Goal: Information Seeking & Learning: Check status

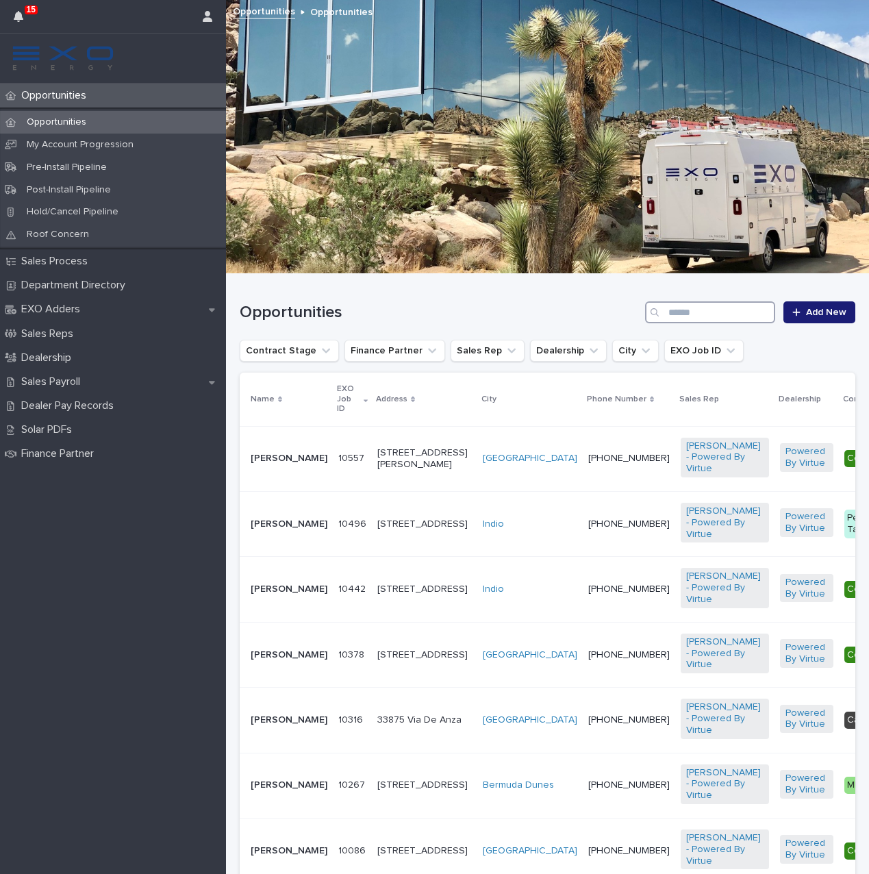
click at [724, 313] on input "Search" at bounding box center [710, 312] width 130 height 22
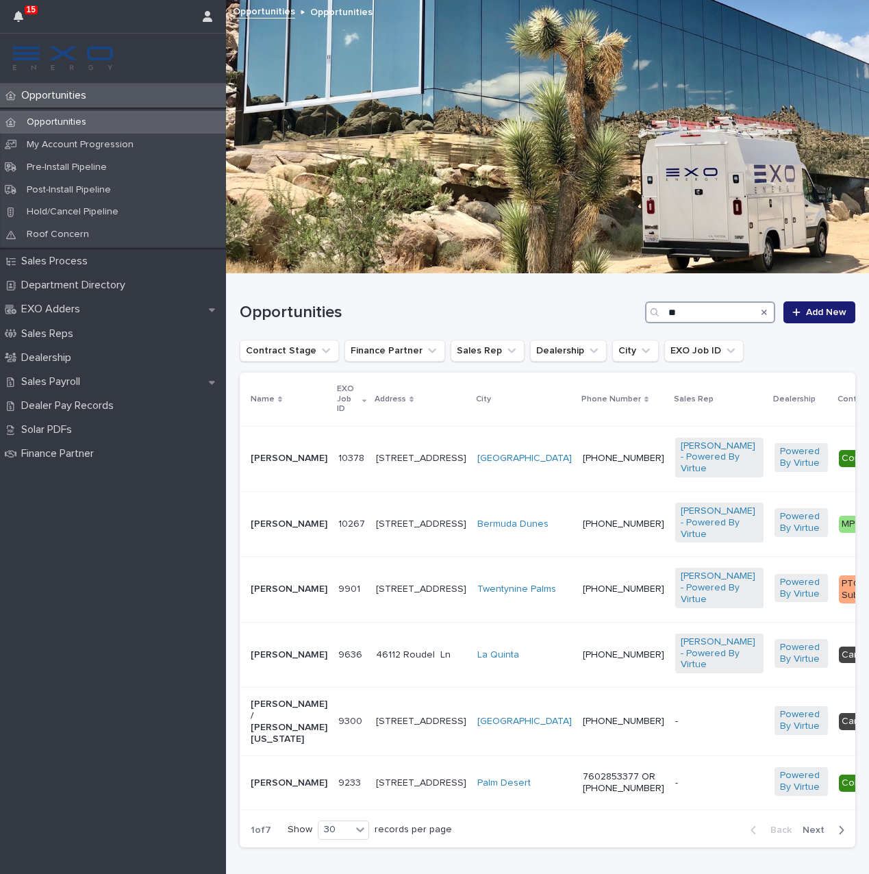
scroll to position [5, 0]
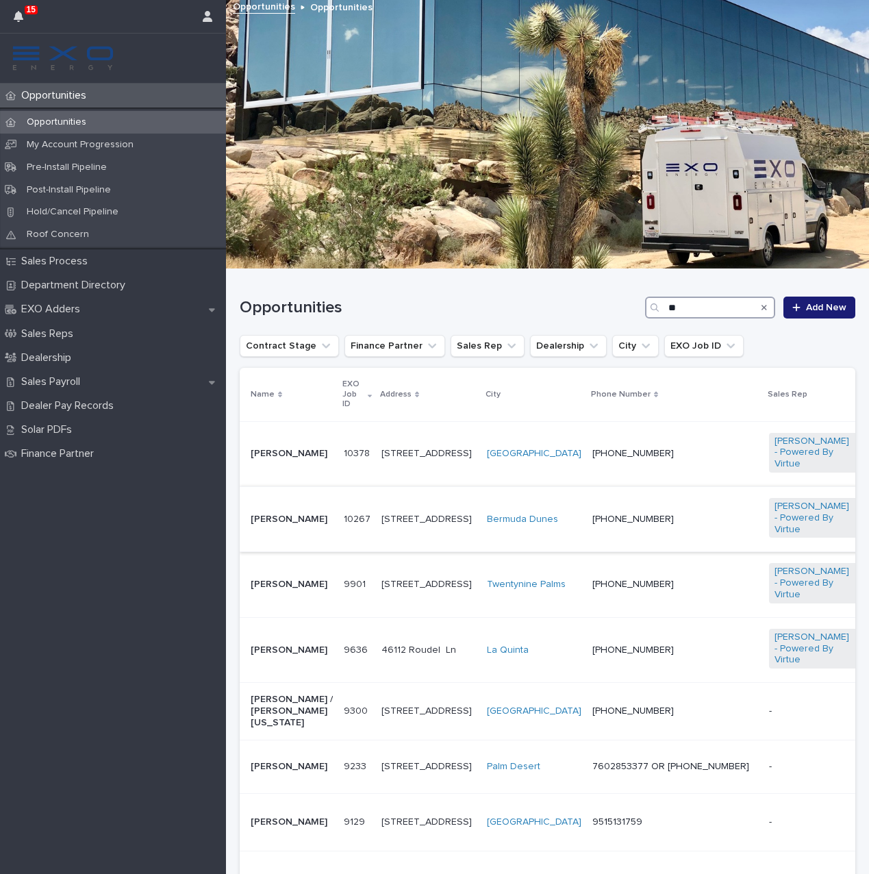
type input "**"
click at [259, 522] on p "[PERSON_NAME]" at bounding box center [292, 520] width 82 height 12
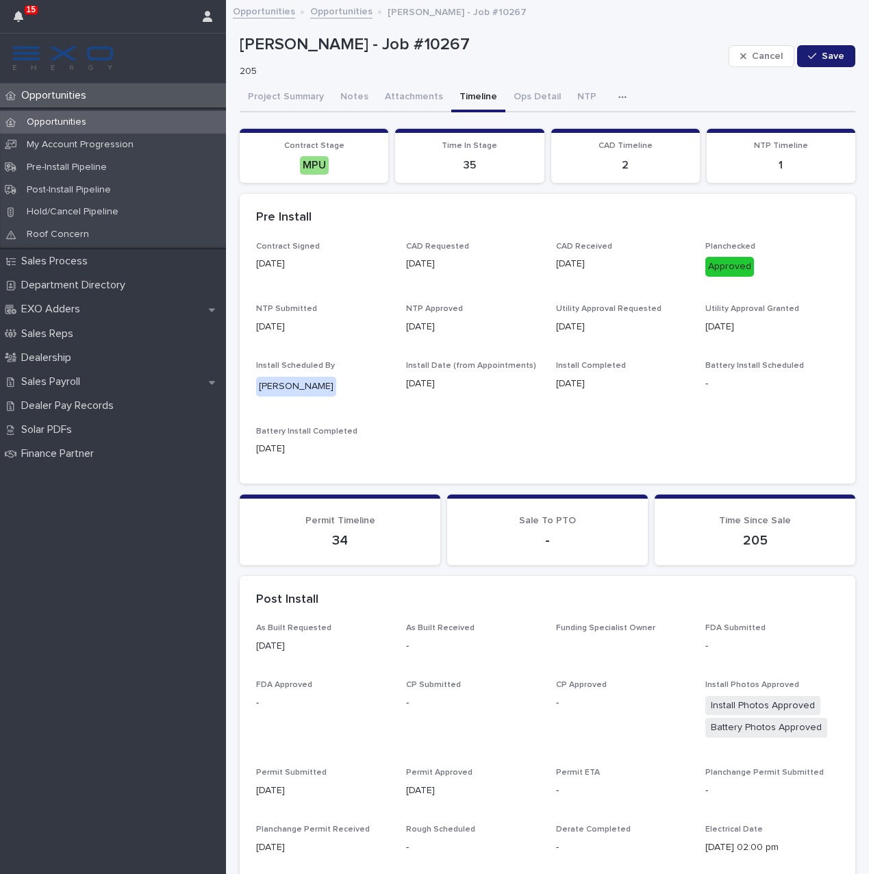
click at [475, 93] on button "Timeline" at bounding box center [478, 98] width 54 height 29
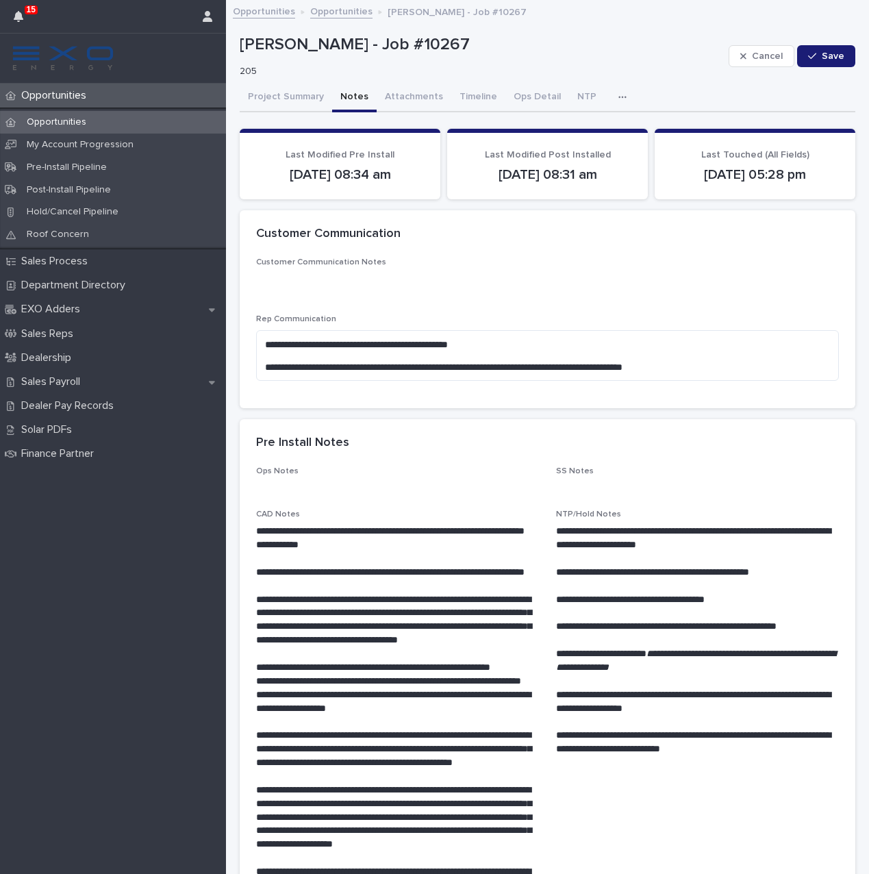
click at [352, 99] on button "Notes" at bounding box center [354, 98] width 45 height 29
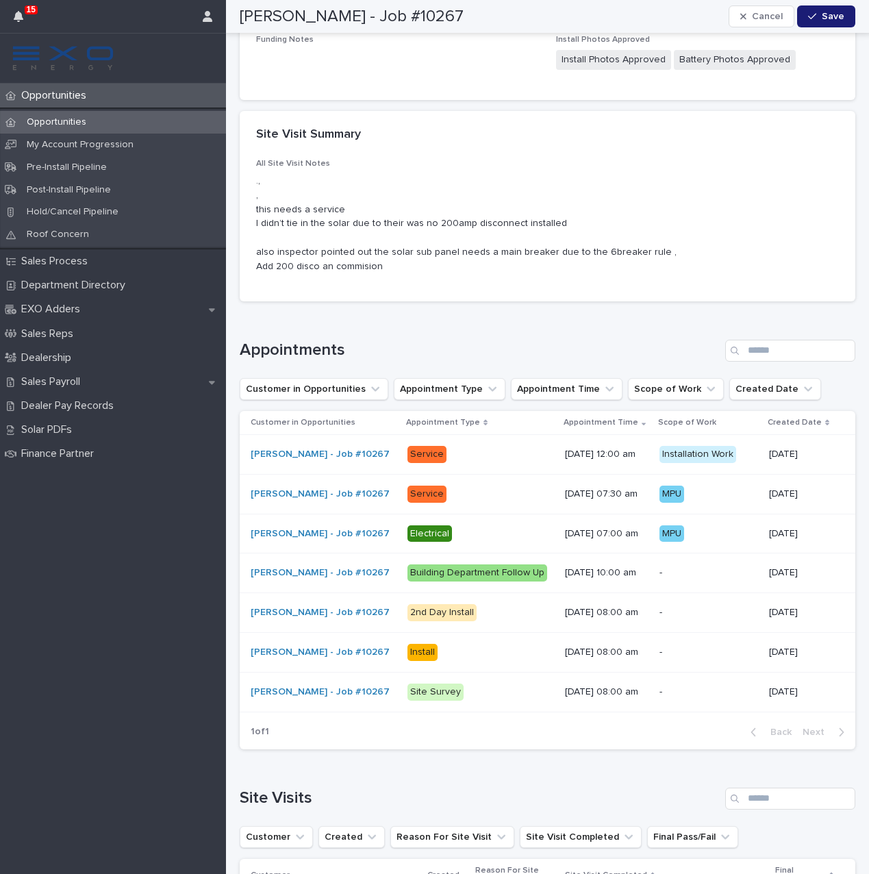
scroll to position [5843, 0]
click at [540, 445] on p "Service" at bounding box center [480, 453] width 147 height 17
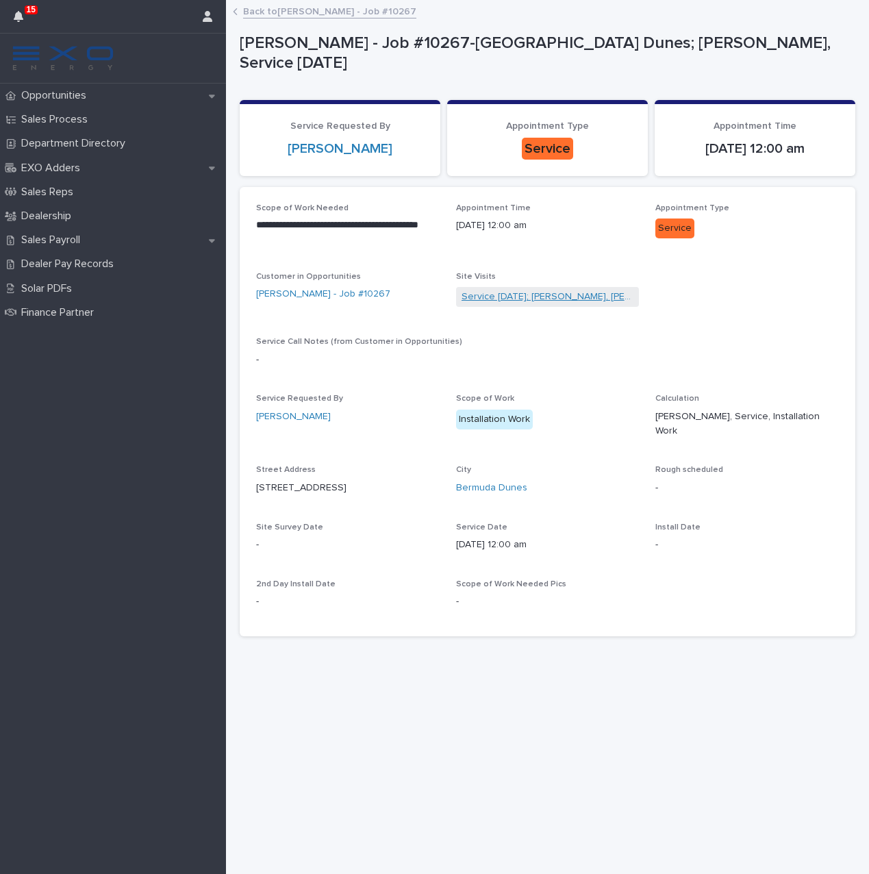
click at [561, 290] on link "Service [DATE]; [PERSON_NAME], [PERSON_NAME], [PERSON_NAME]" at bounding box center [548, 297] width 173 height 14
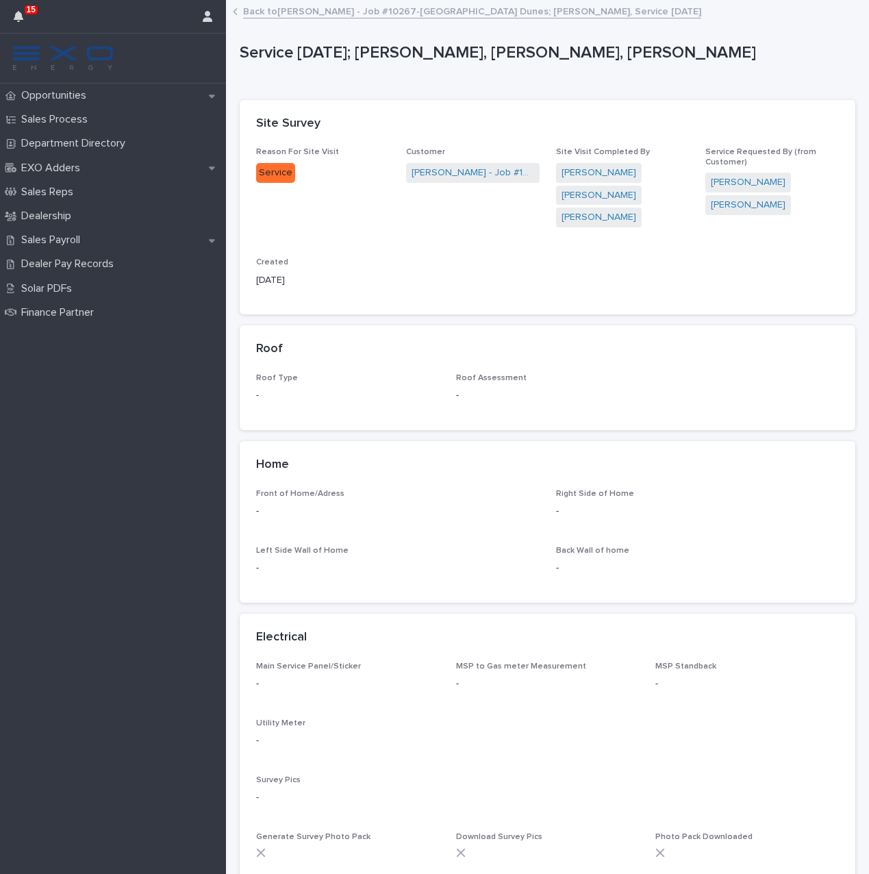
click at [234, 10] on icon at bounding box center [235, 11] width 5 height 7
click at [268, 11] on link "Back to [PERSON_NAME] - Job #10267-[GEOGRAPHIC_DATA] Dunes; [PERSON_NAME], Serv…" at bounding box center [472, 11] width 458 height 16
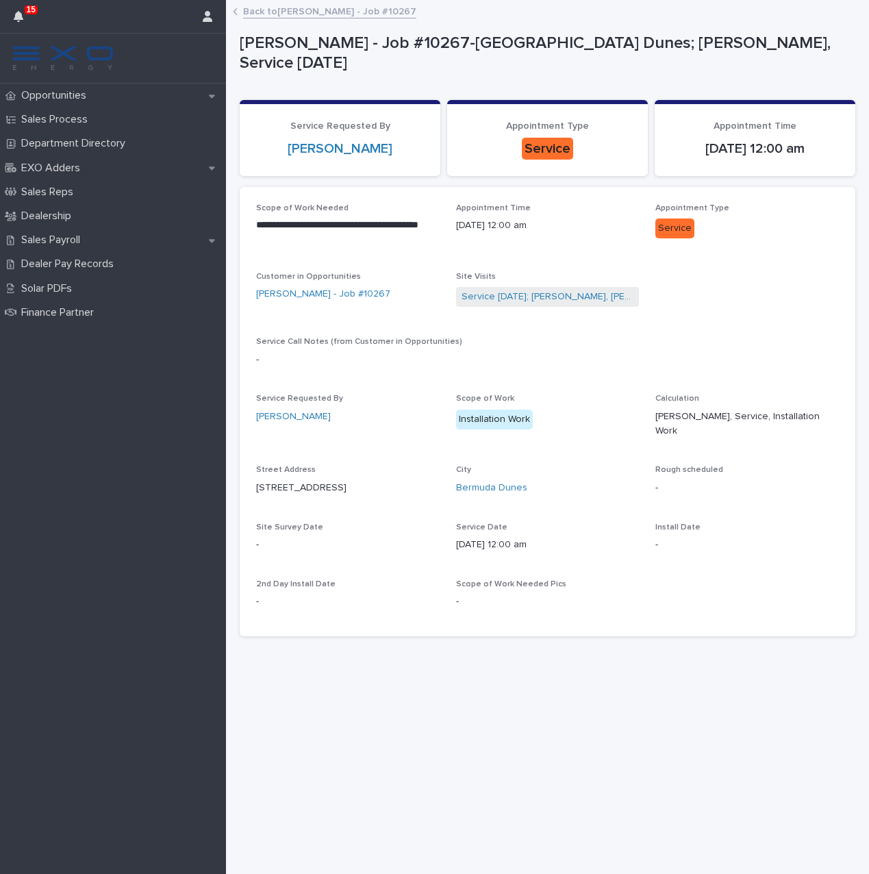
click at [251, 8] on link "Back to [PERSON_NAME] - Job #10267" at bounding box center [329, 11] width 173 height 16
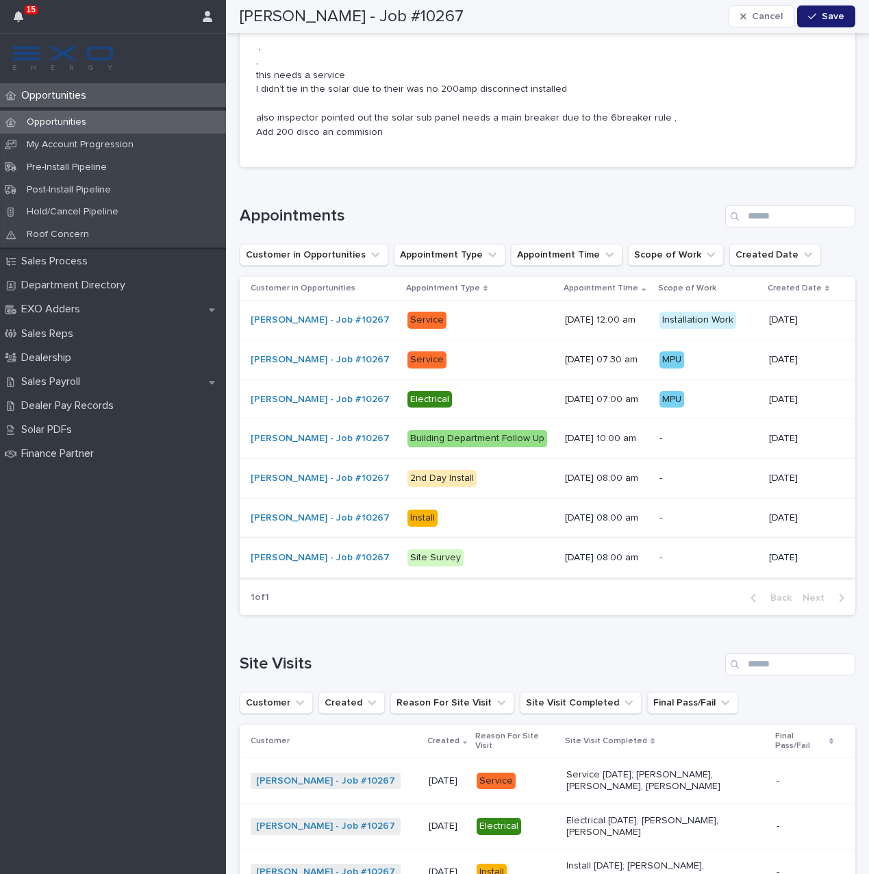
scroll to position [5977, 0]
click at [423, 757] on td "[DATE]" at bounding box center [447, 780] width 48 height 46
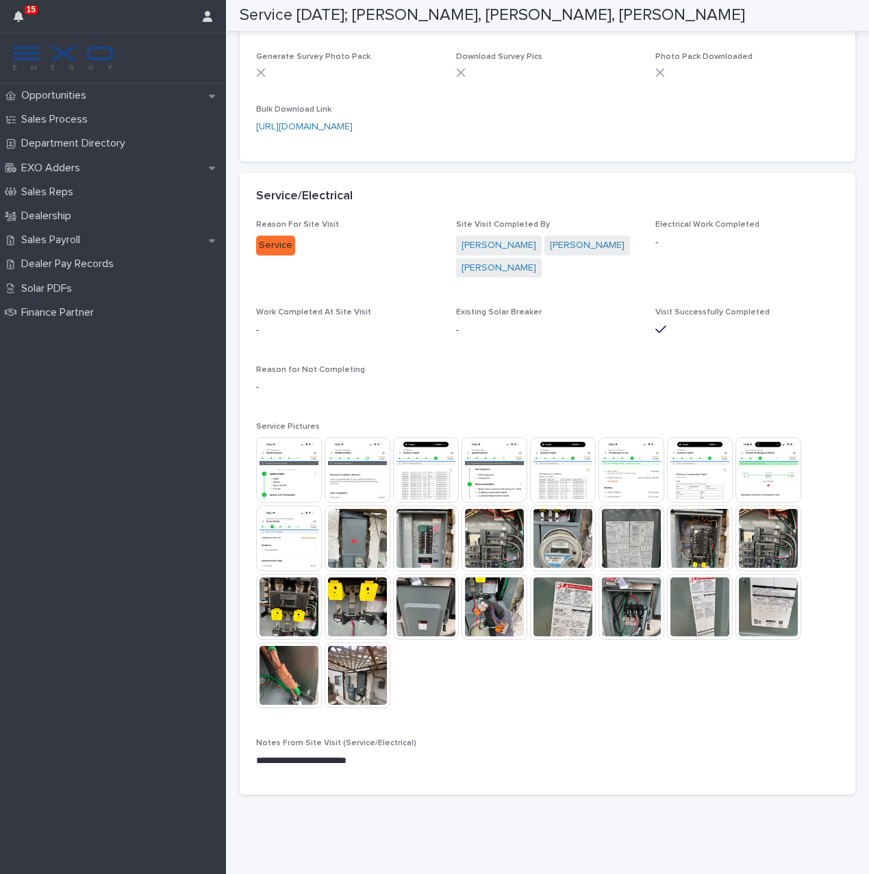
scroll to position [792, 0]
click at [365, 678] on img at bounding box center [358, 675] width 66 height 66
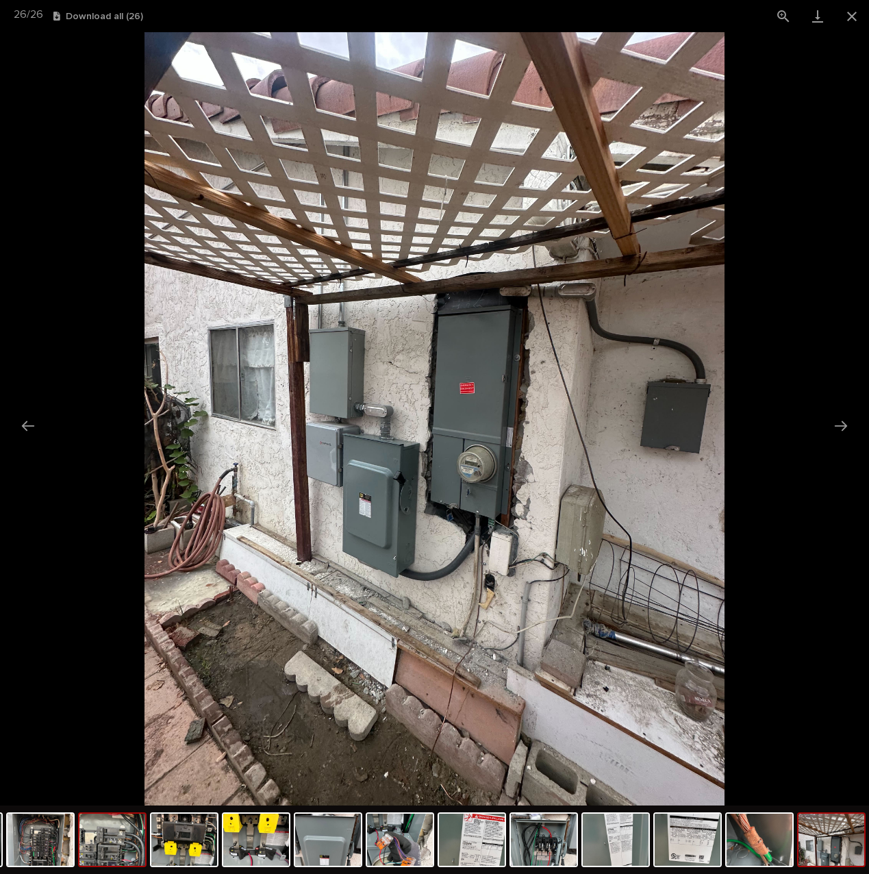
click at [102, 850] on img at bounding box center [112, 839] width 66 height 52
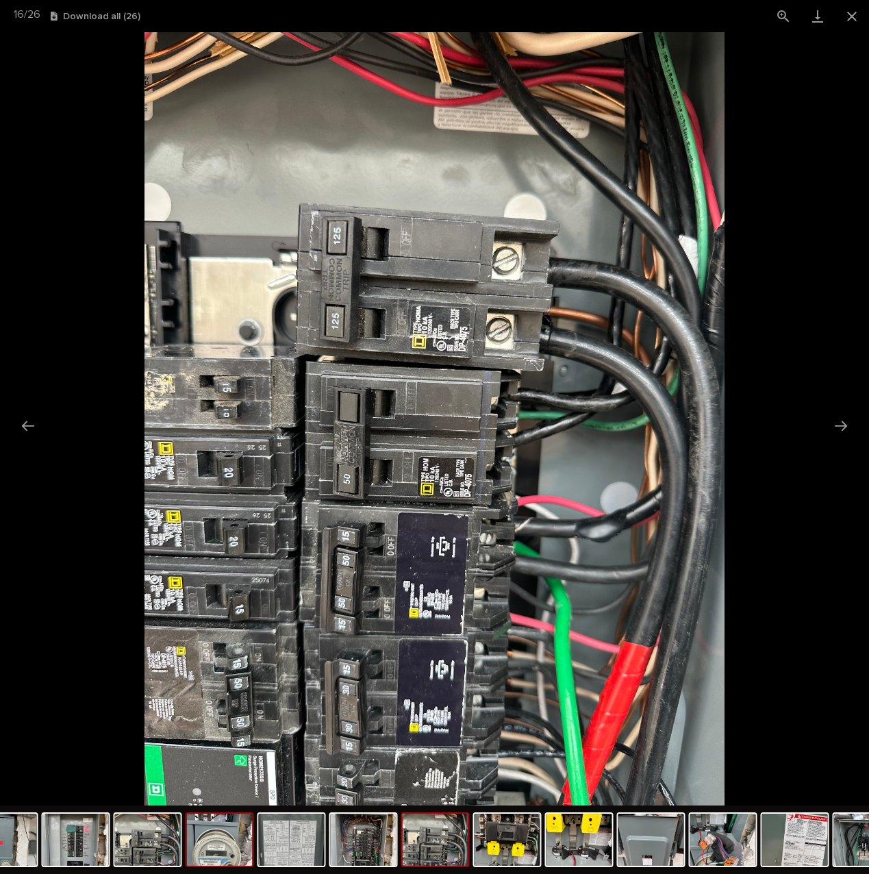
scroll to position [0, 0]
click at [220, 851] on img at bounding box center [220, 839] width 66 height 52
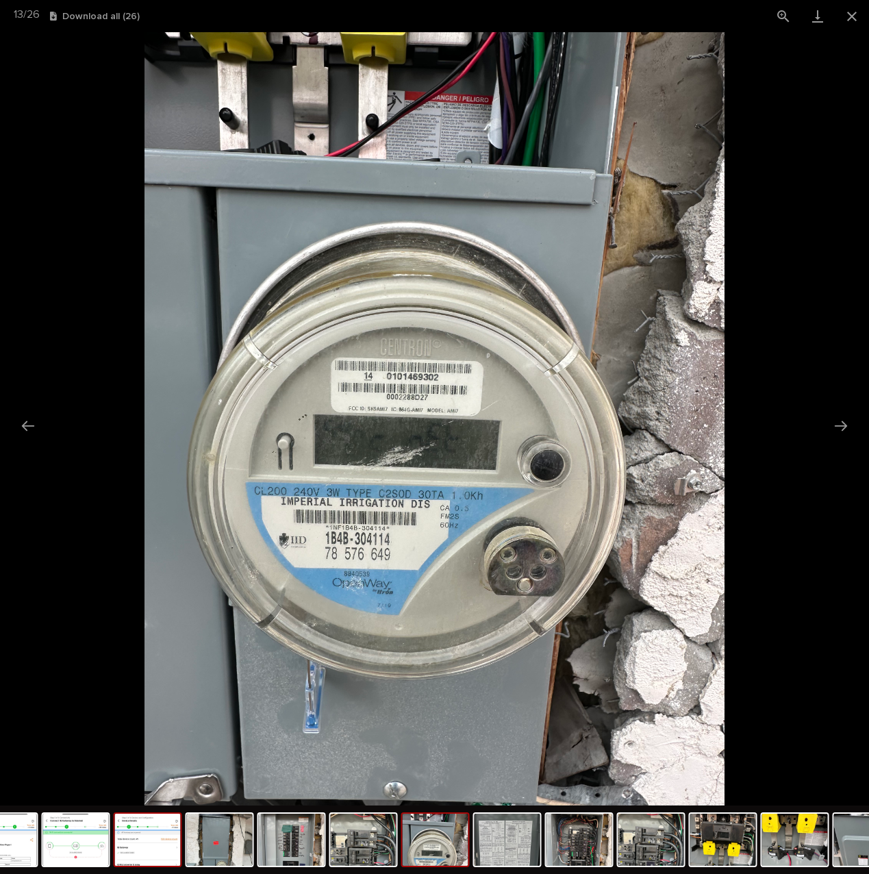
click at [129, 850] on img at bounding box center [148, 839] width 66 height 52
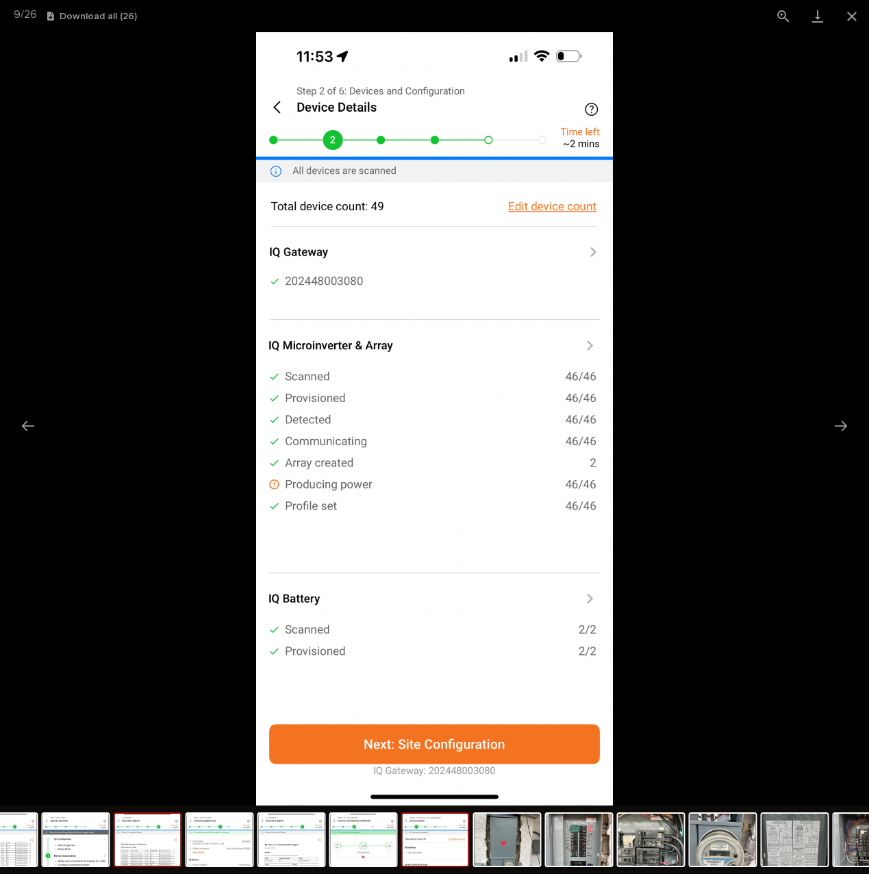
click at [169, 842] on img at bounding box center [148, 839] width 66 height 52
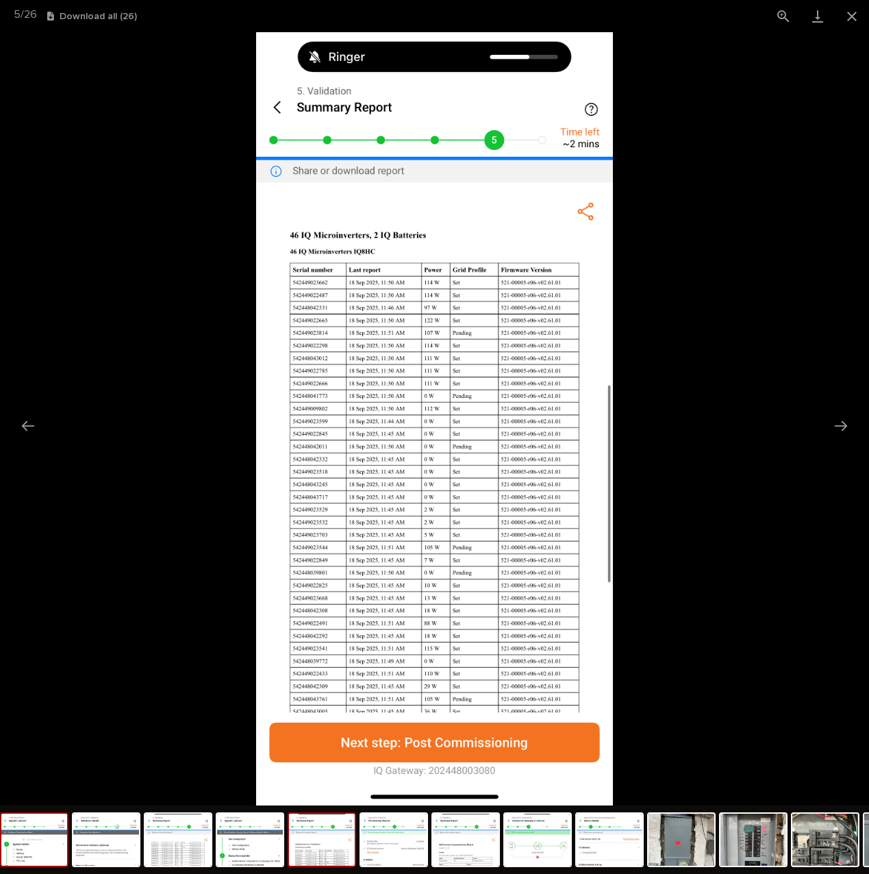
click at [51, 852] on img at bounding box center [34, 839] width 66 height 52
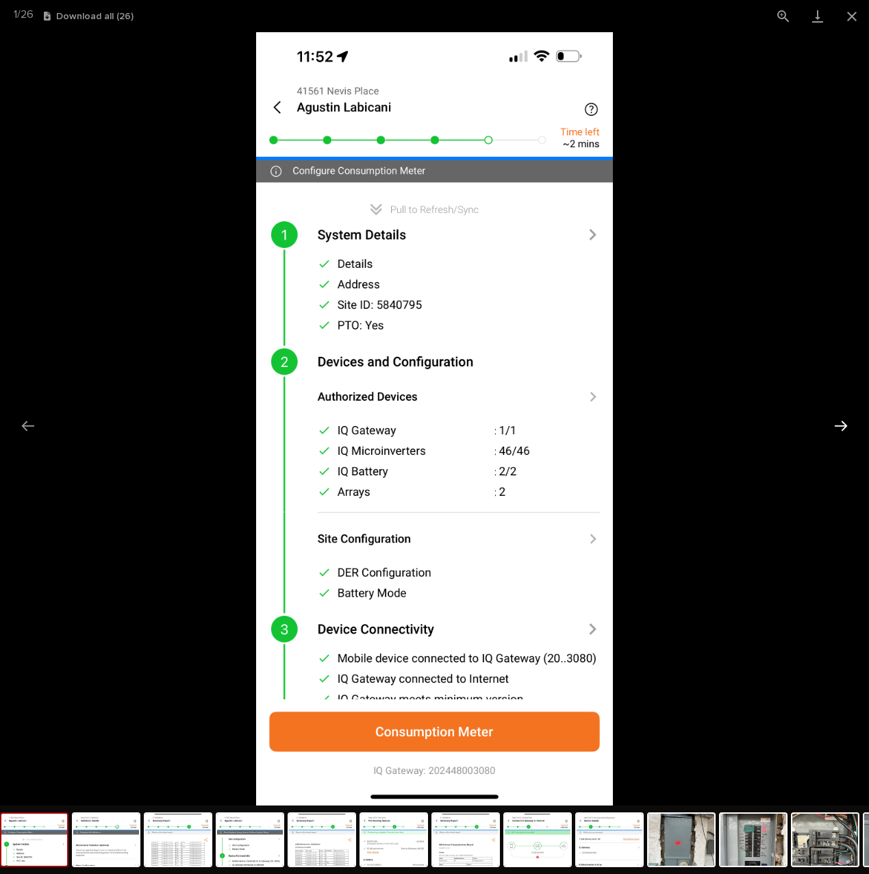
click at [844, 427] on button "Next slide" at bounding box center [840, 425] width 29 height 27
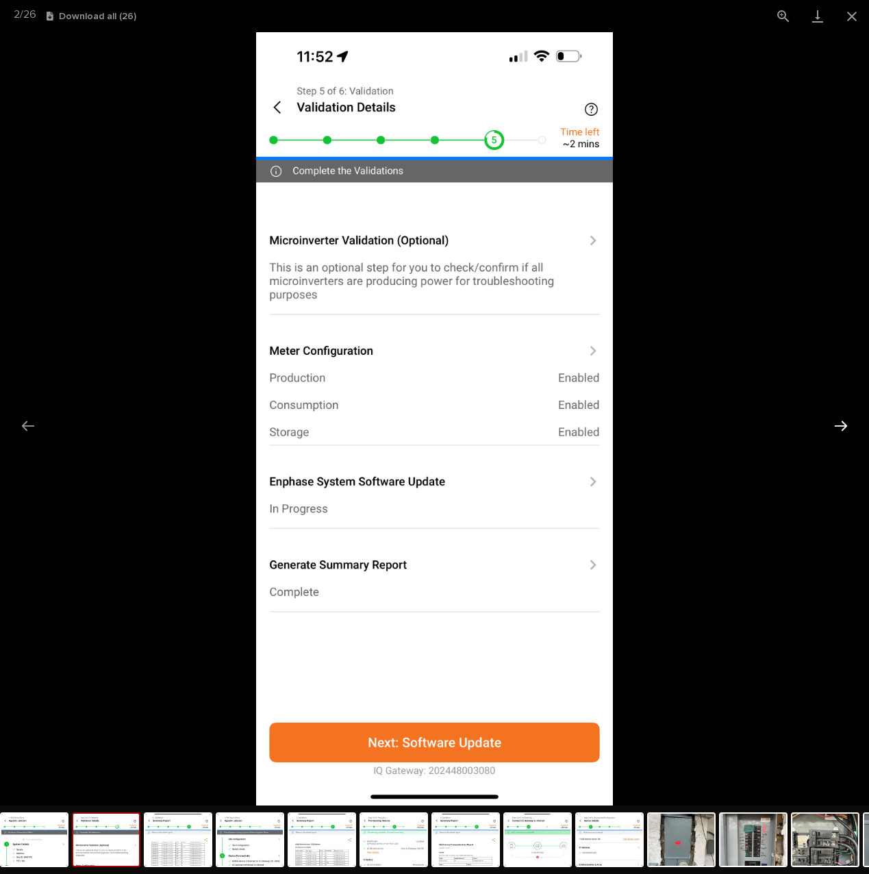
click at [844, 426] on button "Next slide" at bounding box center [840, 425] width 29 height 27
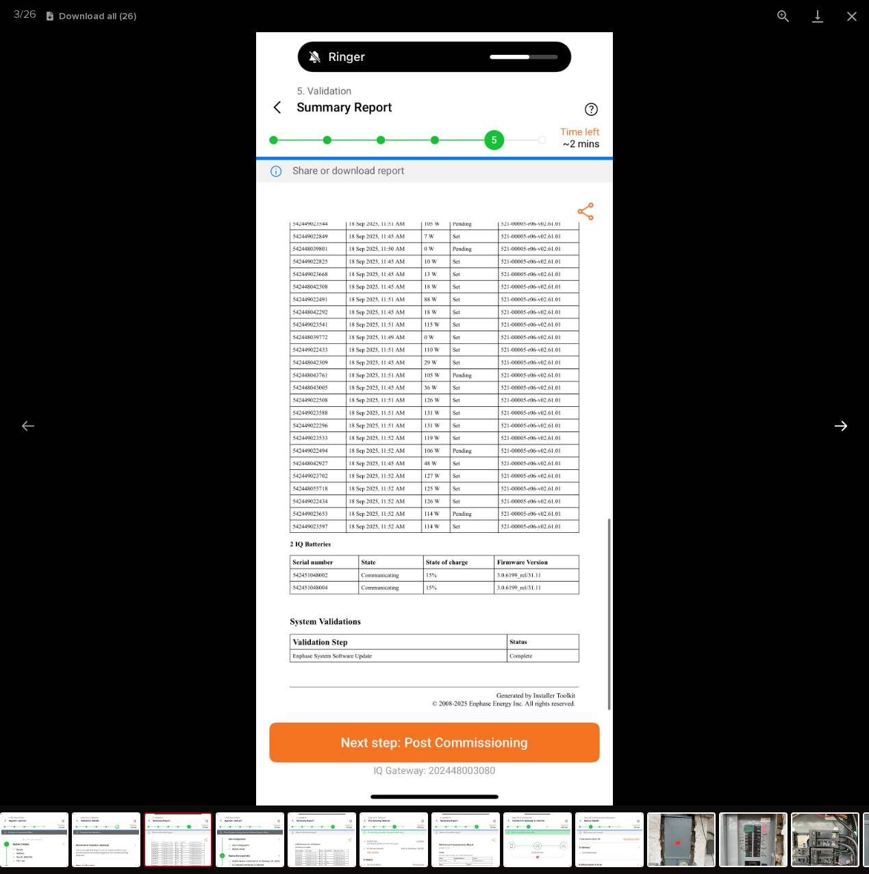
click at [845, 425] on button "Next slide" at bounding box center [840, 425] width 29 height 27
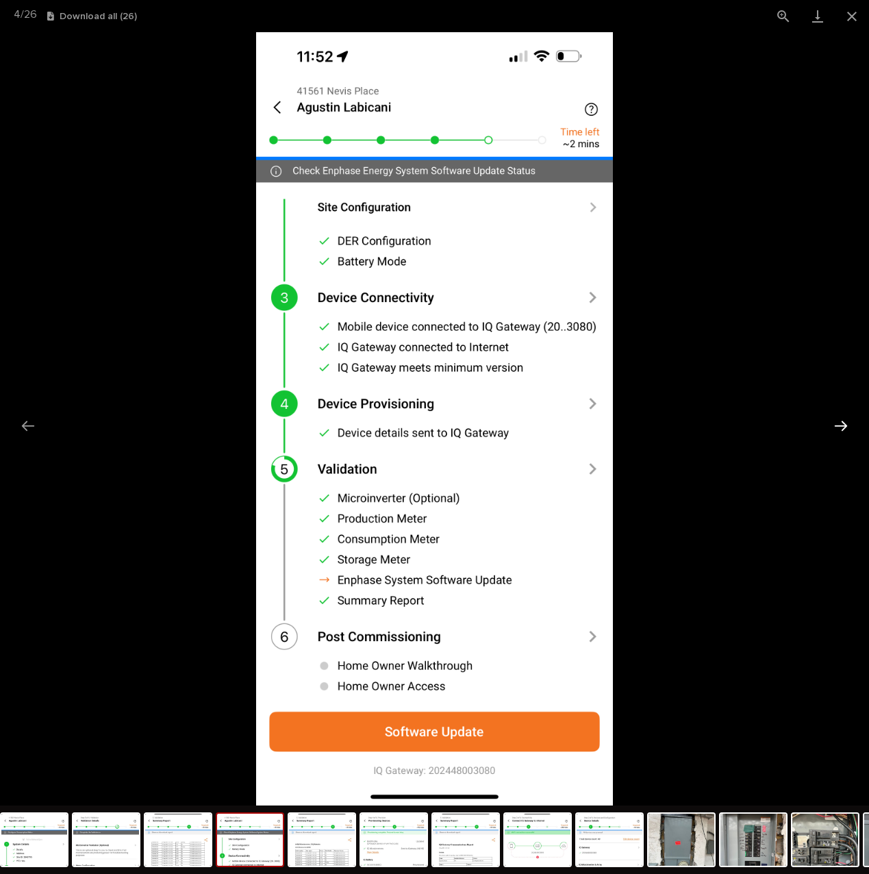
click at [845, 425] on button "Next slide" at bounding box center [840, 425] width 29 height 27
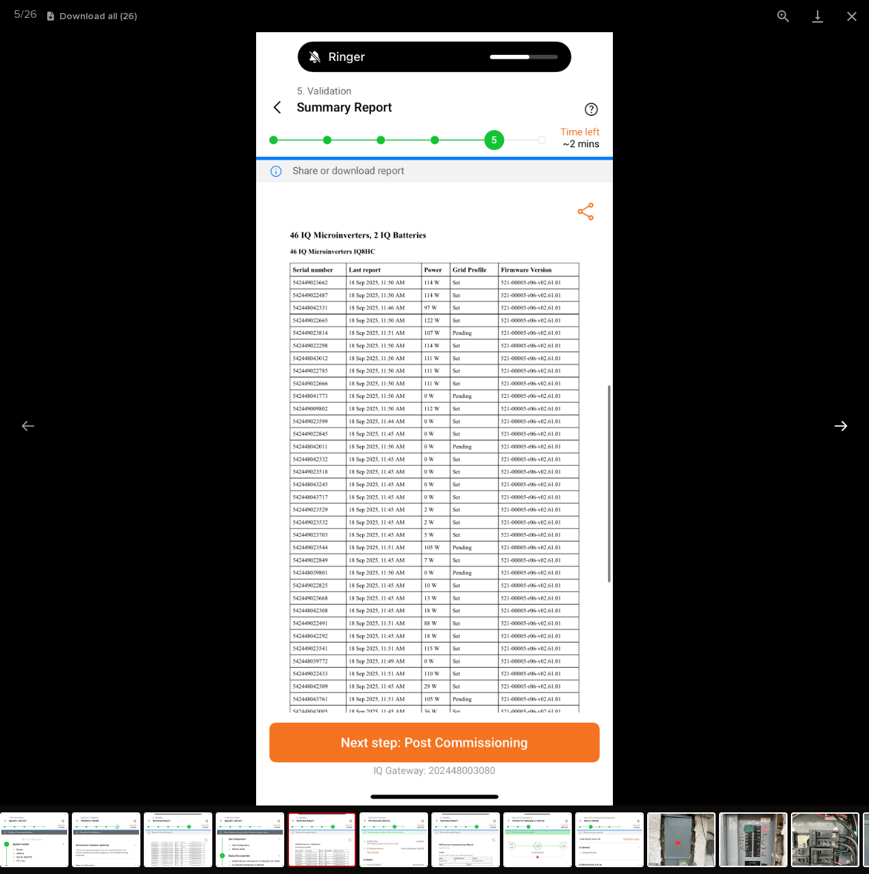
click at [845, 425] on button "Next slide" at bounding box center [840, 425] width 29 height 27
click at [845, 426] on button "Next slide" at bounding box center [840, 425] width 29 height 27
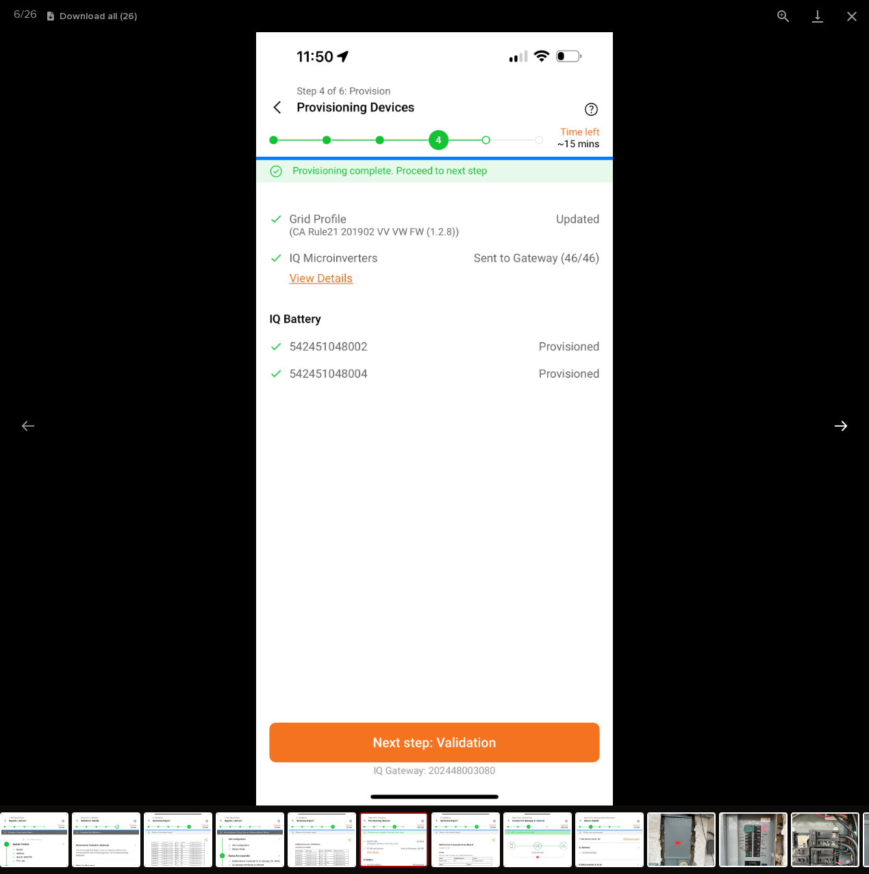
click at [845, 426] on button "Next slide" at bounding box center [840, 425] width 29 height 27
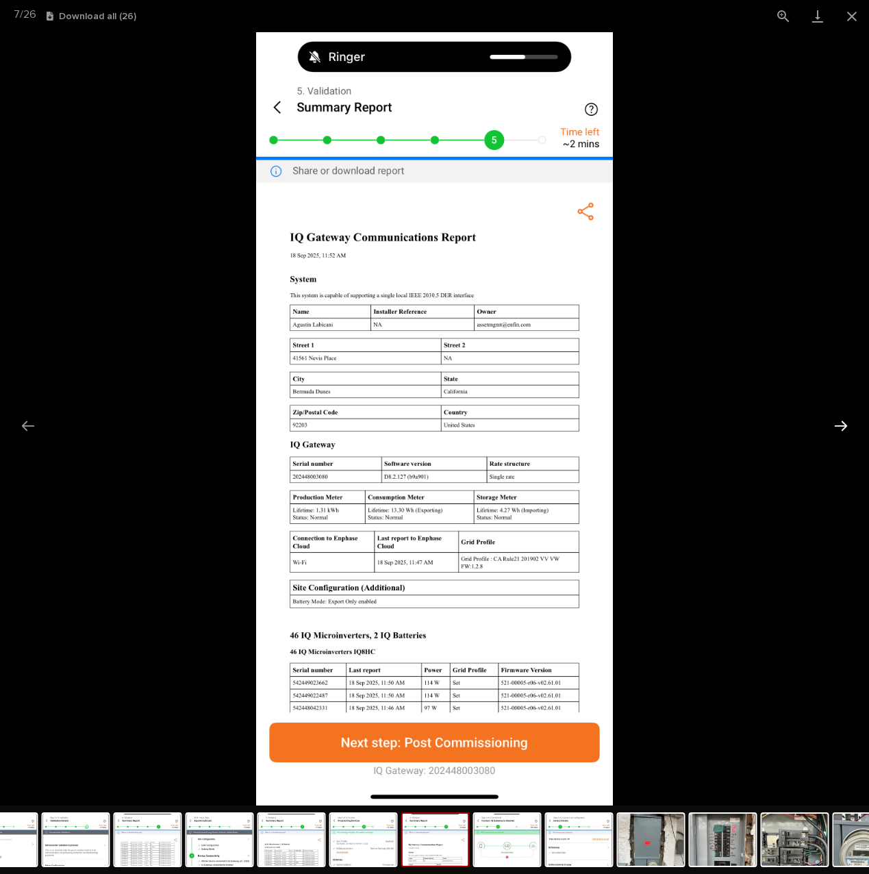
click at [845, 426] on button "Next slide" at bounding box center [840, 425] width 29 height 27
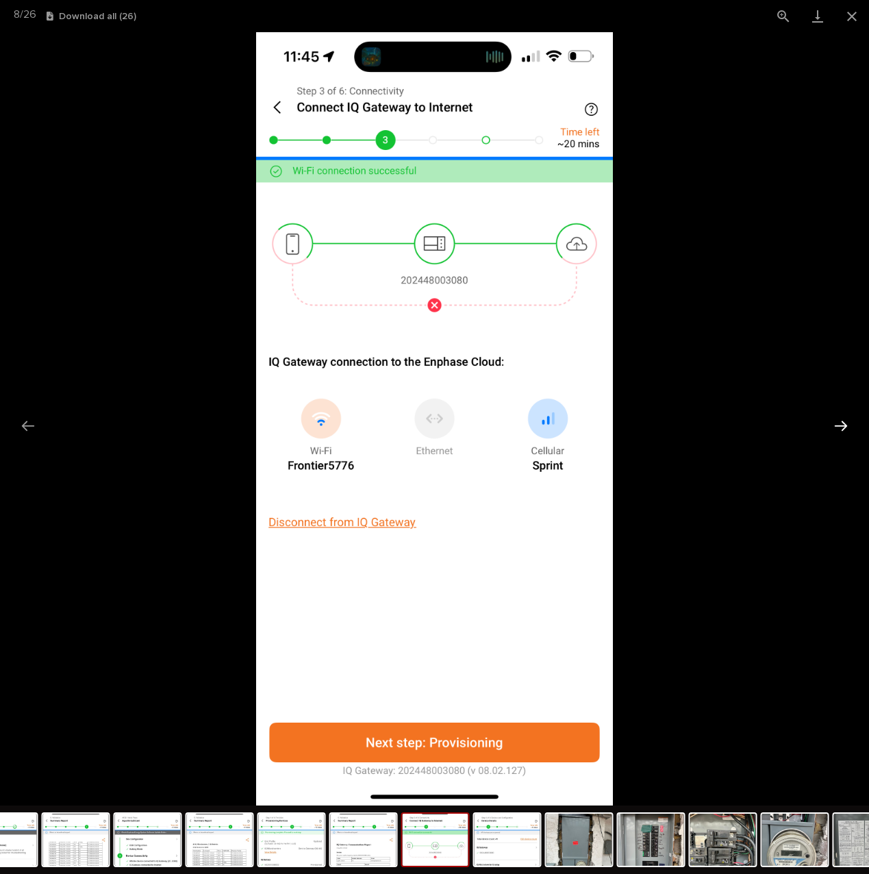
click at [845, 426] on button "Next slide" at bounding box center [840, 425] width 29 height 27
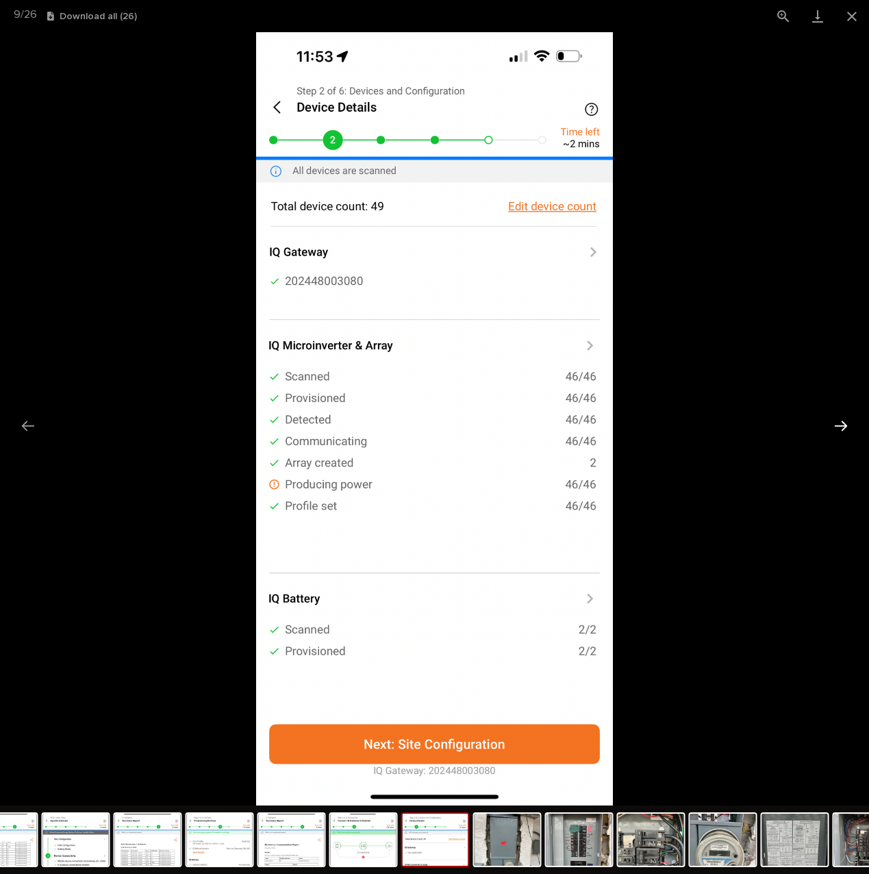
click at [845, 426] on button "Next slide" at bounding box center [840, 425] width 29 height 27
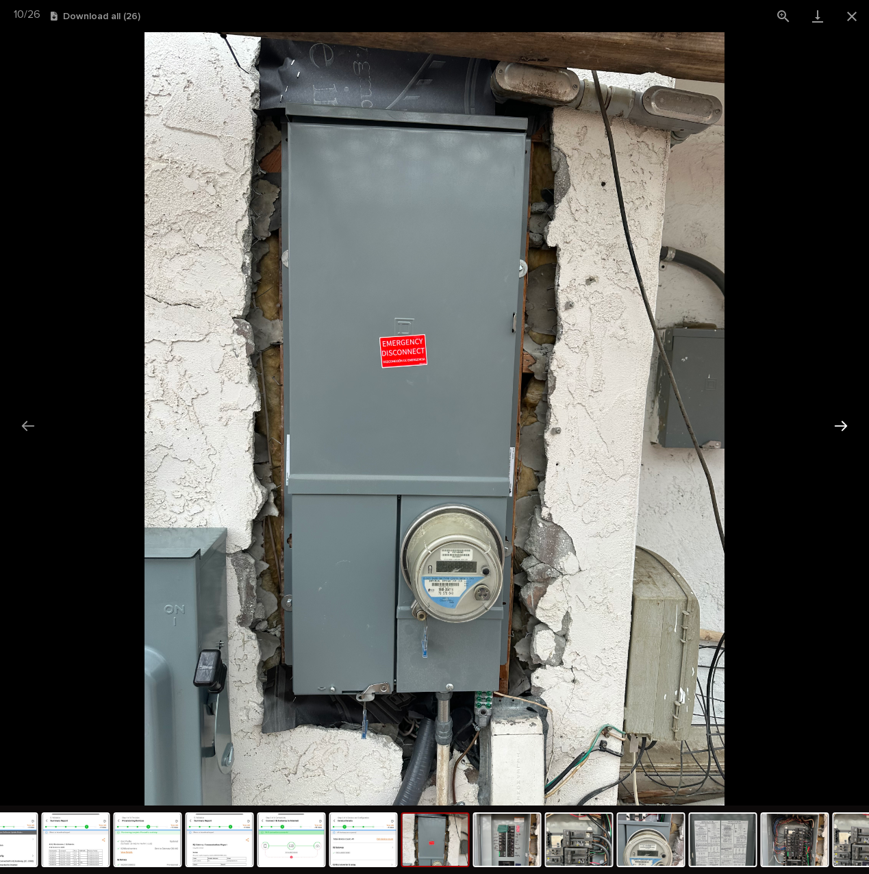
click at [845, 426] on button "Next slide" at bounding box center [840, 425] width 29 height 27
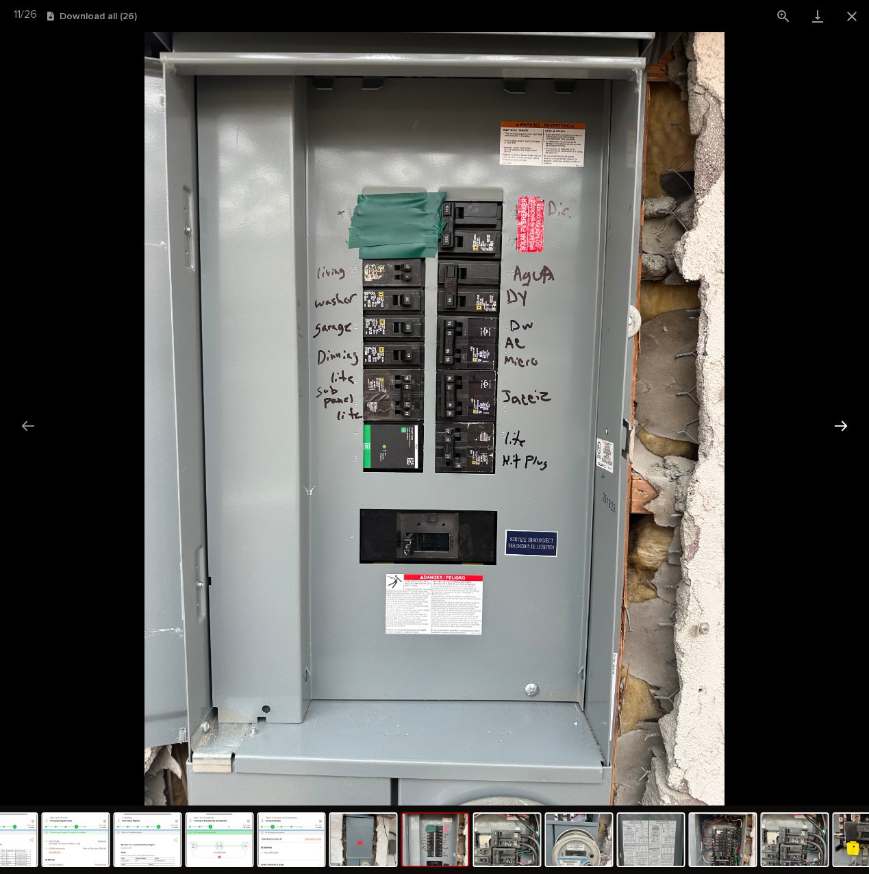
click at [844, 425] on button "Next slide" at bounding box center [840, 425] width 29 height 27
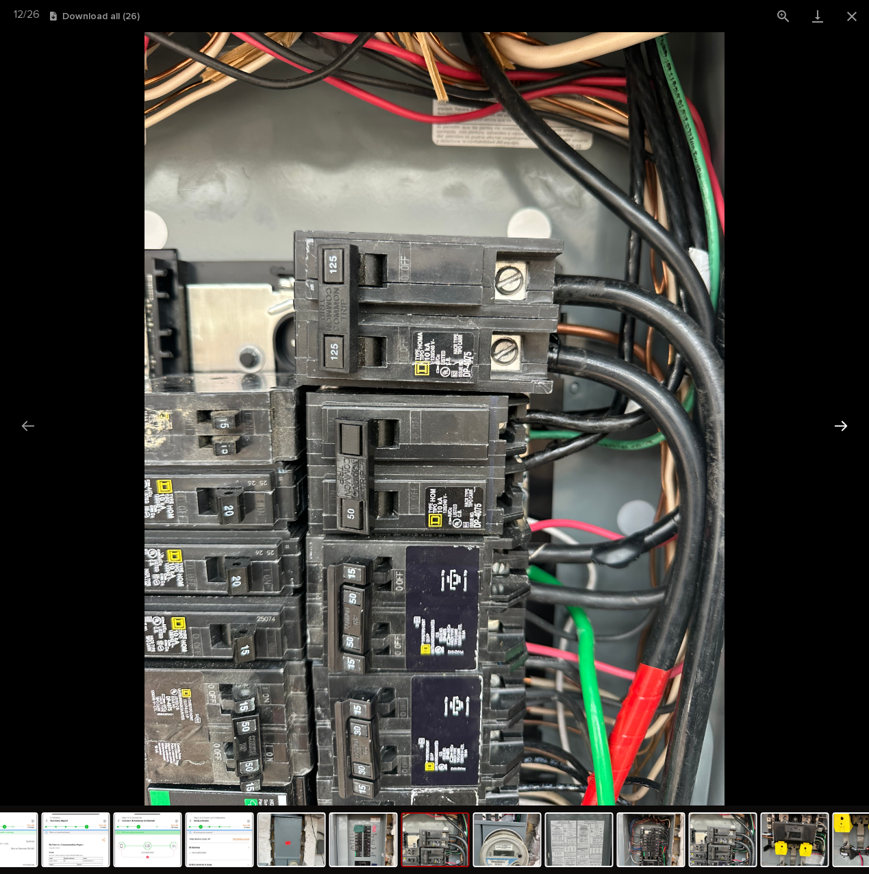
click at [844, 422] on button "Next slide" at bounding box center [840, 425] width 29 height 27
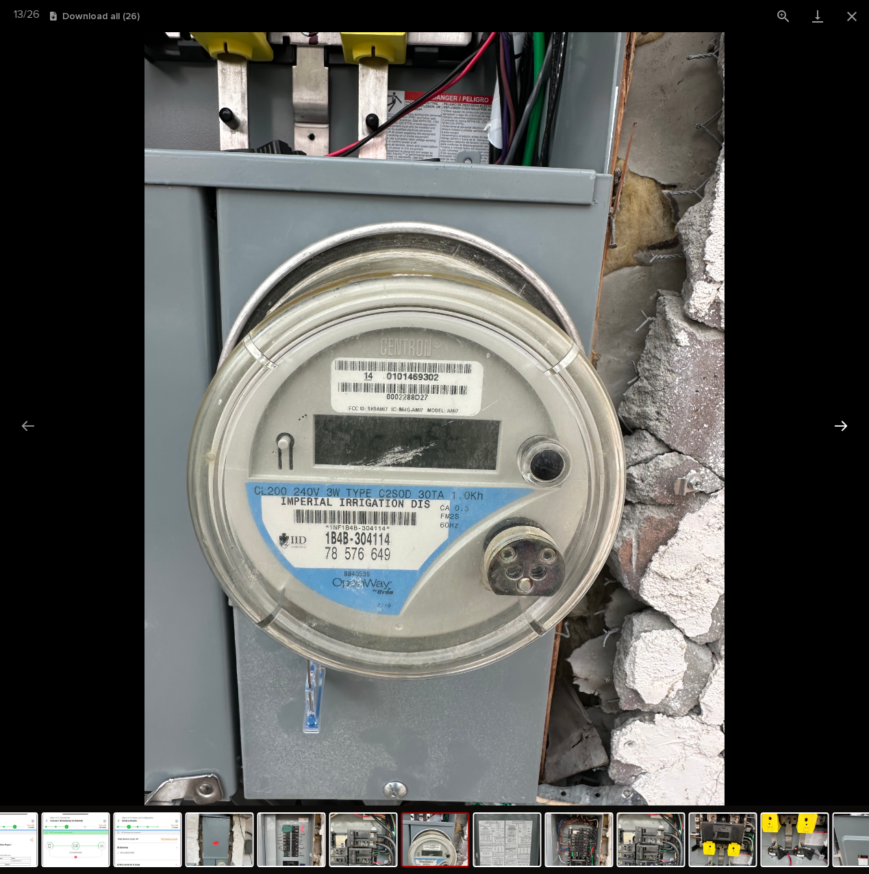
click at [844, 422] on button "Next slide" at bounding box center [840, 425] width 29 height 27
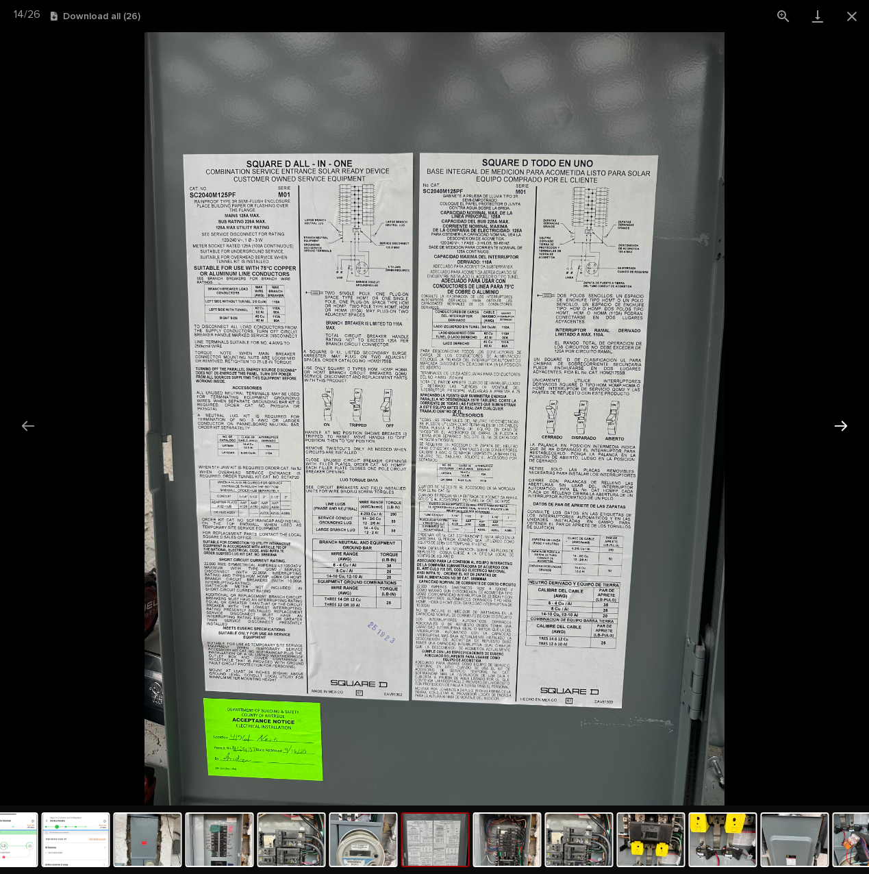
click at [844, 422] on button "Next slide" at bounding box center [840, 425] width 29 height 27
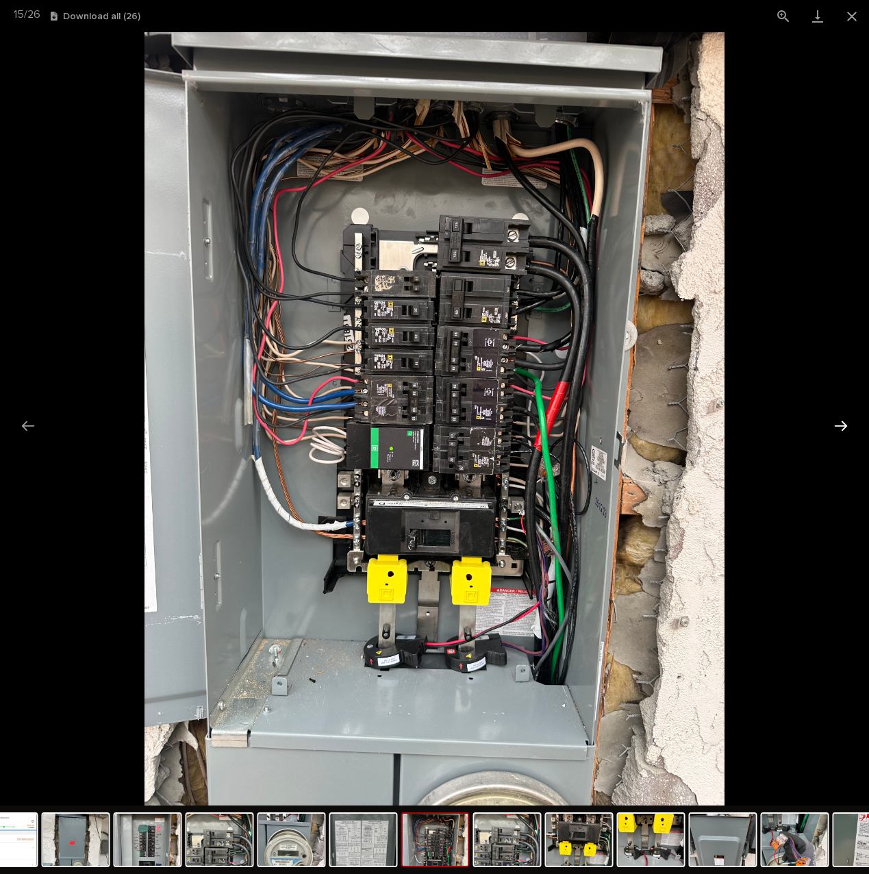
click at [844, 422] on button "Next slide" at bounding box center [840, 425] width 29 height 27
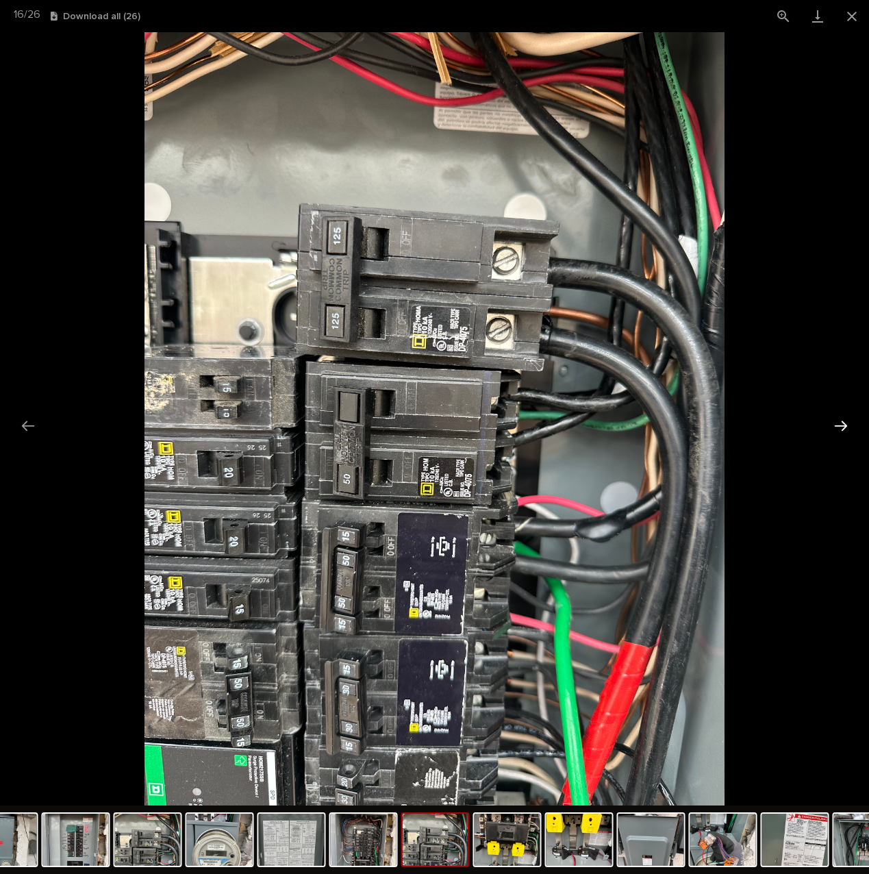
click at [844, 422] on button "Next slide" at bounding box center [840, 425] width 29 height 27
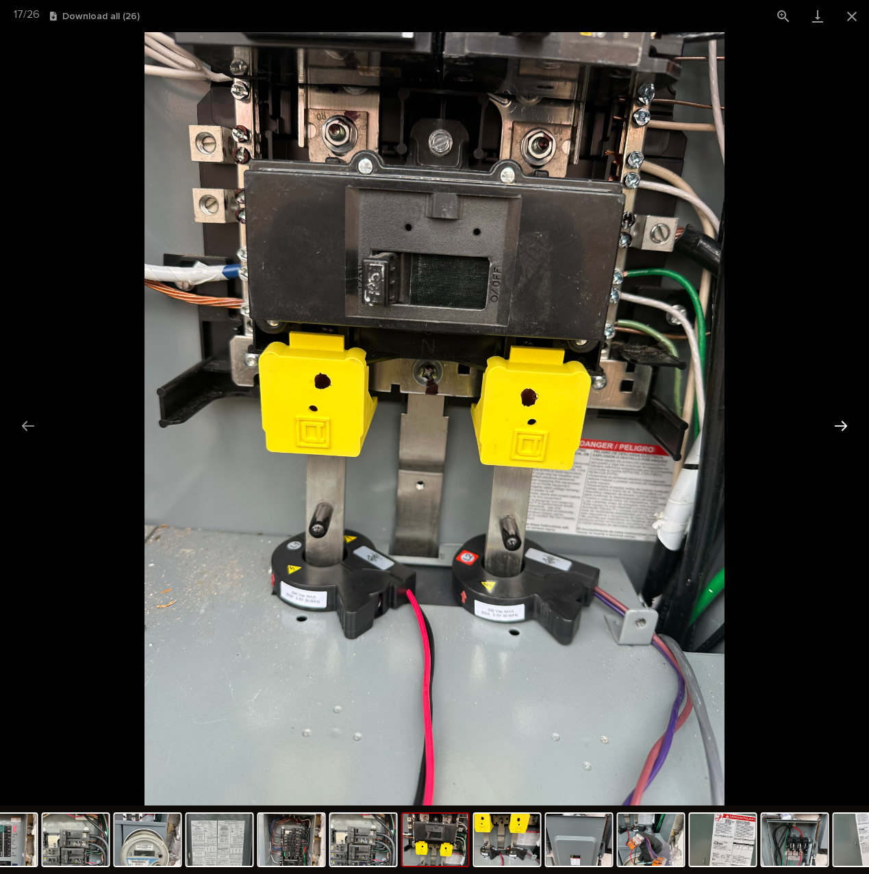
click at [844, 422] on button "Next slide" at bounding box center [840, 425] width 29 height 27
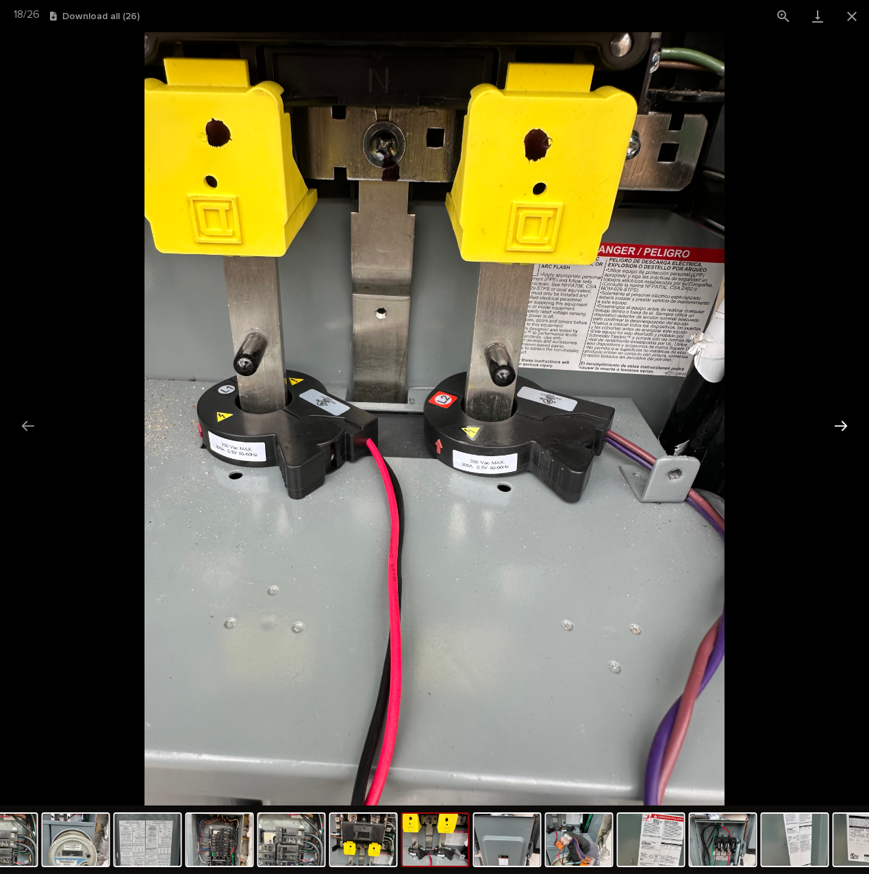
click at [844, 422] on button "Next slide" at bounding box center [840, 425] width 29 height 27
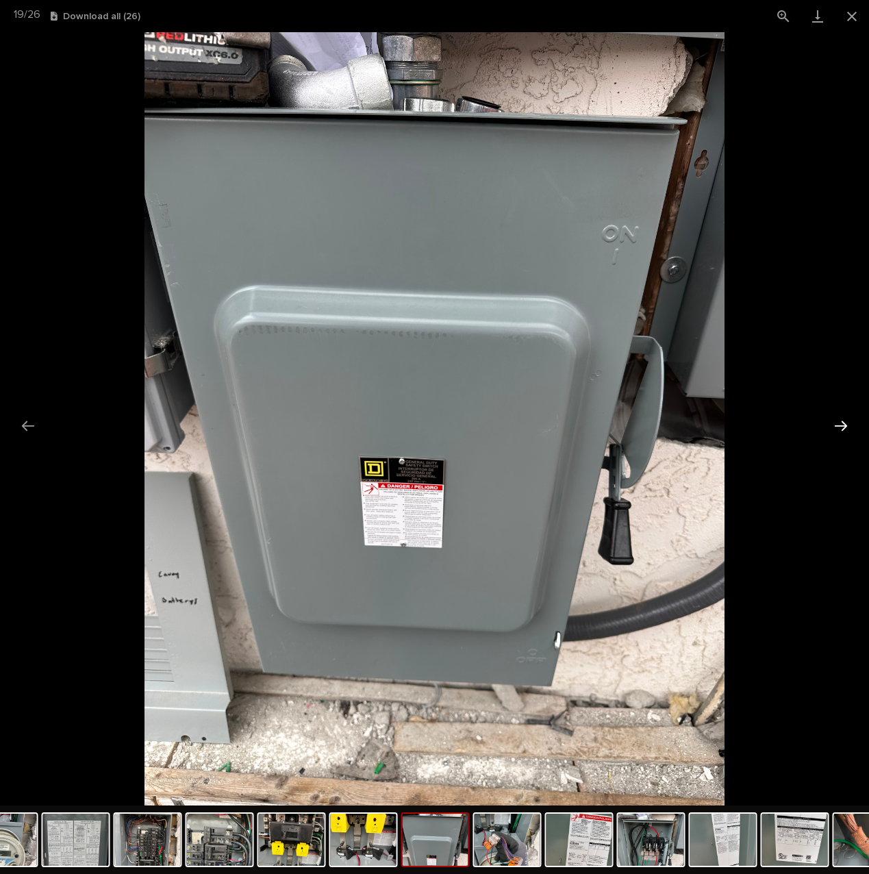
click at [844, 422] on button "Next slide" at bounding box center [840, 425] width 29 height 27
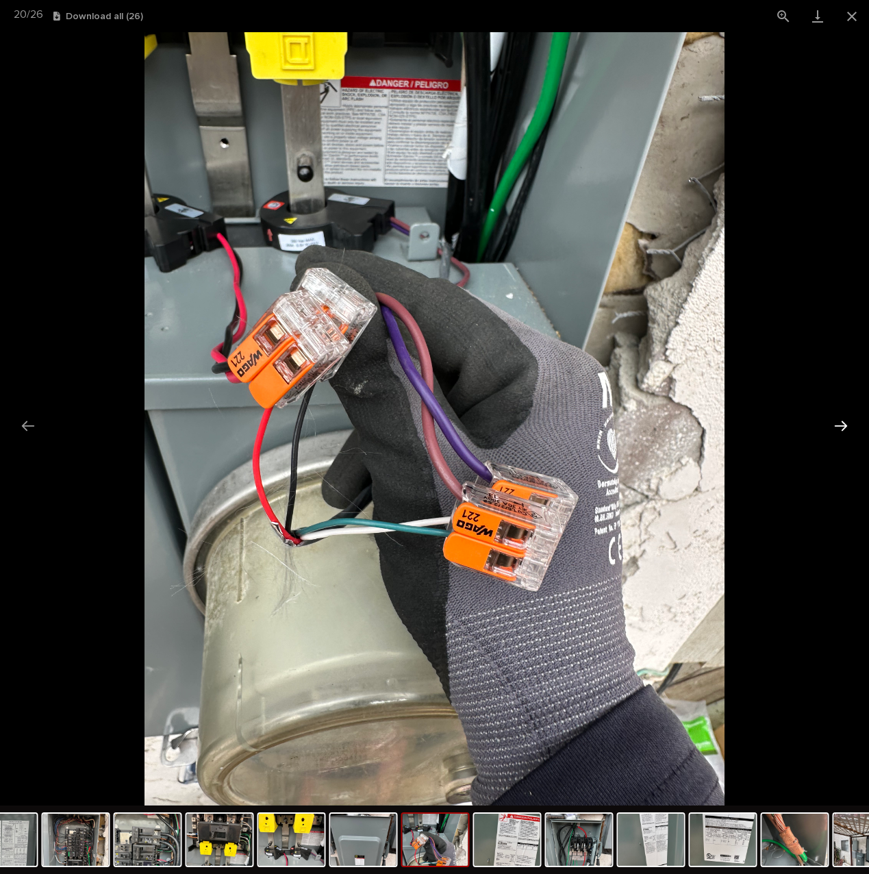
click at [842, 420] on button "Next slide" at bounding box center [840, 425] width 29 height 27
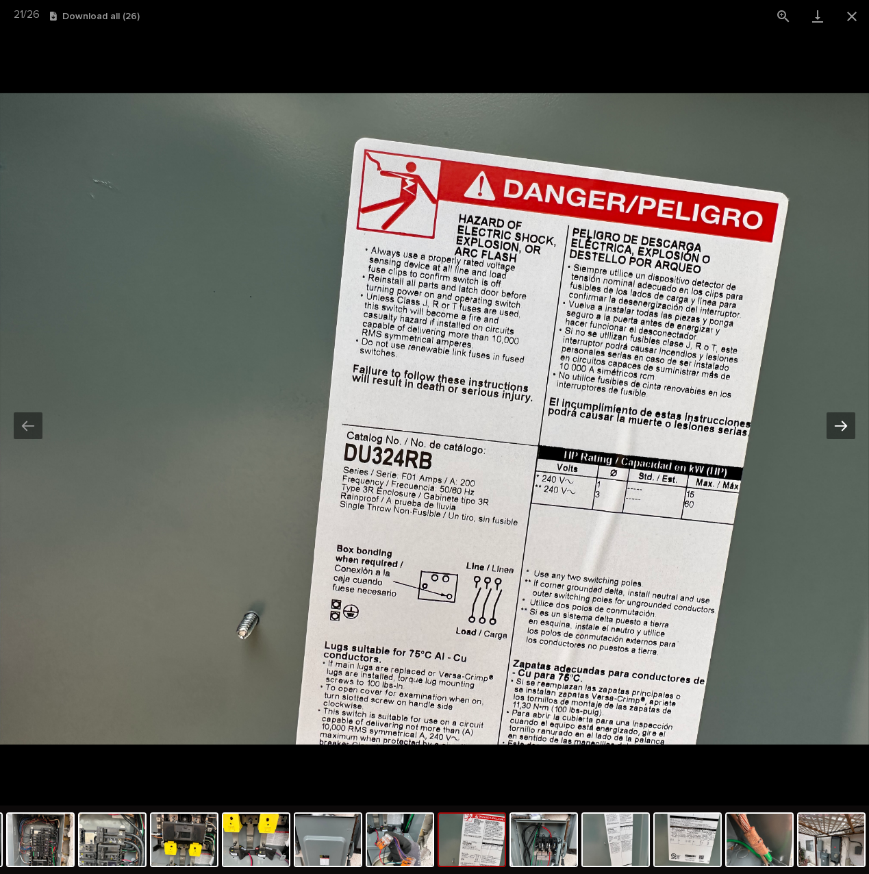
click at [828, 434] on button "Next slide" at bounding box center [840, 425] width 29 height 27
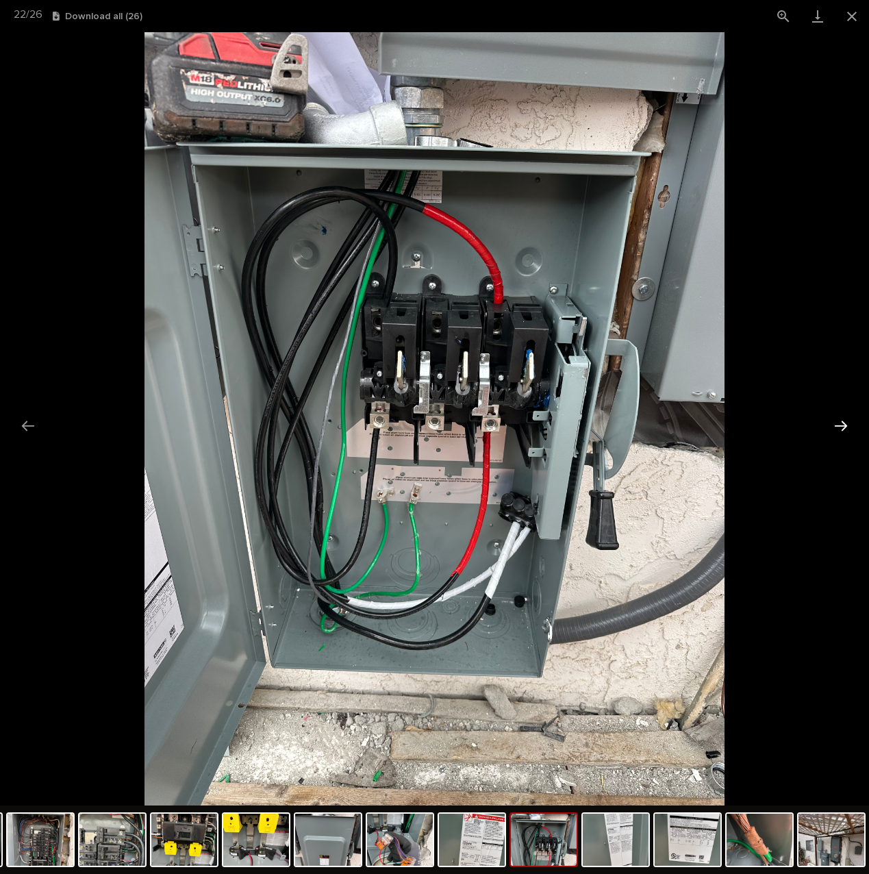
click at [836, 429] on button "Next slide" at bounding box center [840, 425] width 29 height 27
